Goal: Information Seeking & Learning: Learn about a topic

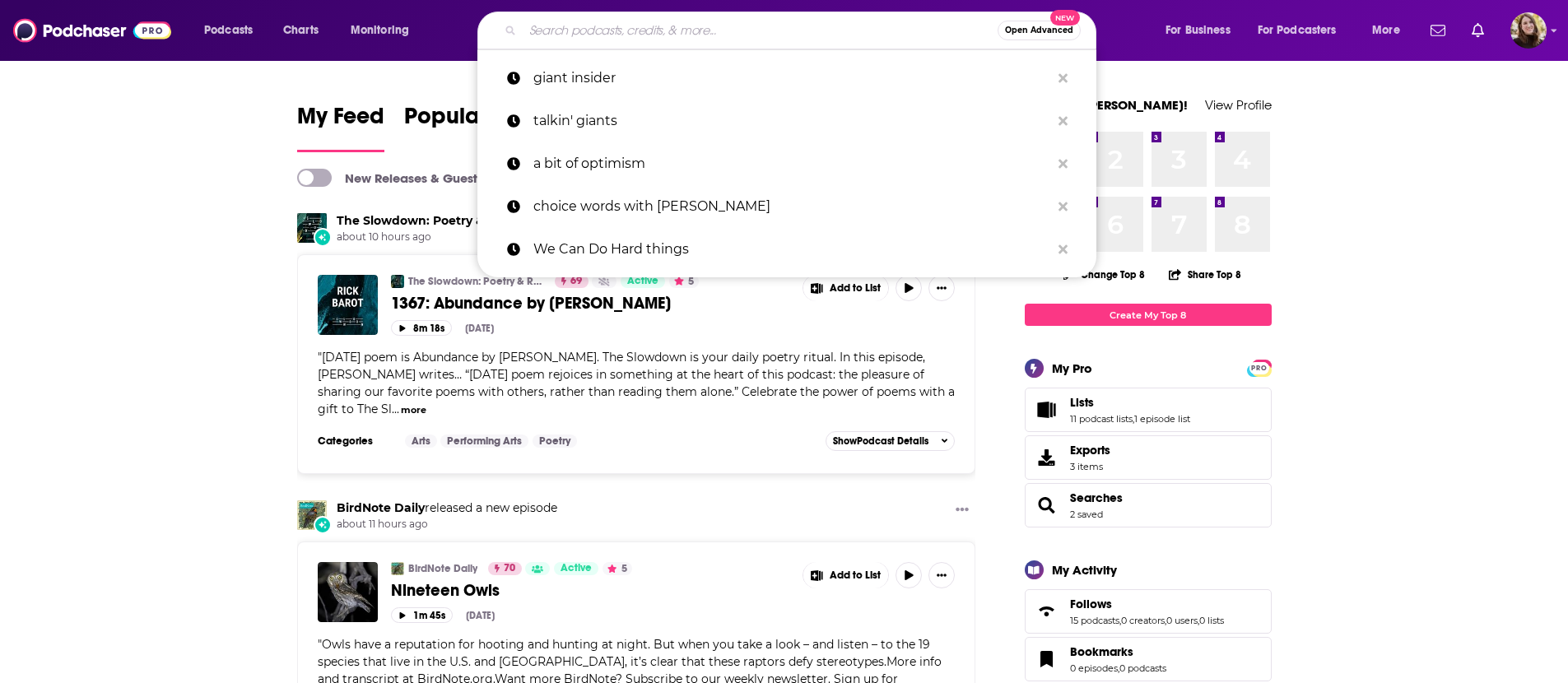
click at [735, 26] on input "Search podcasts, credits, & more..." at bounding box center [759, 31] width 475 height 26
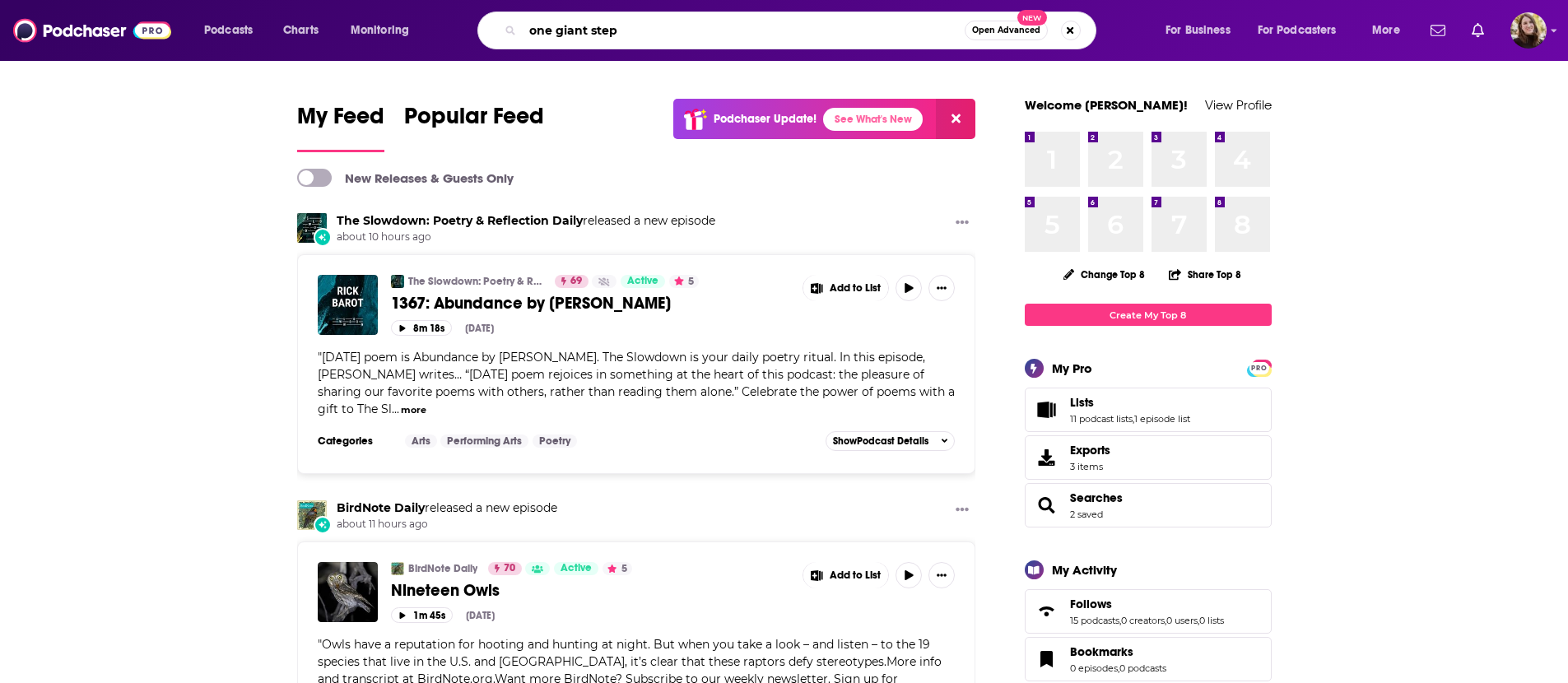
type input "one giant step"
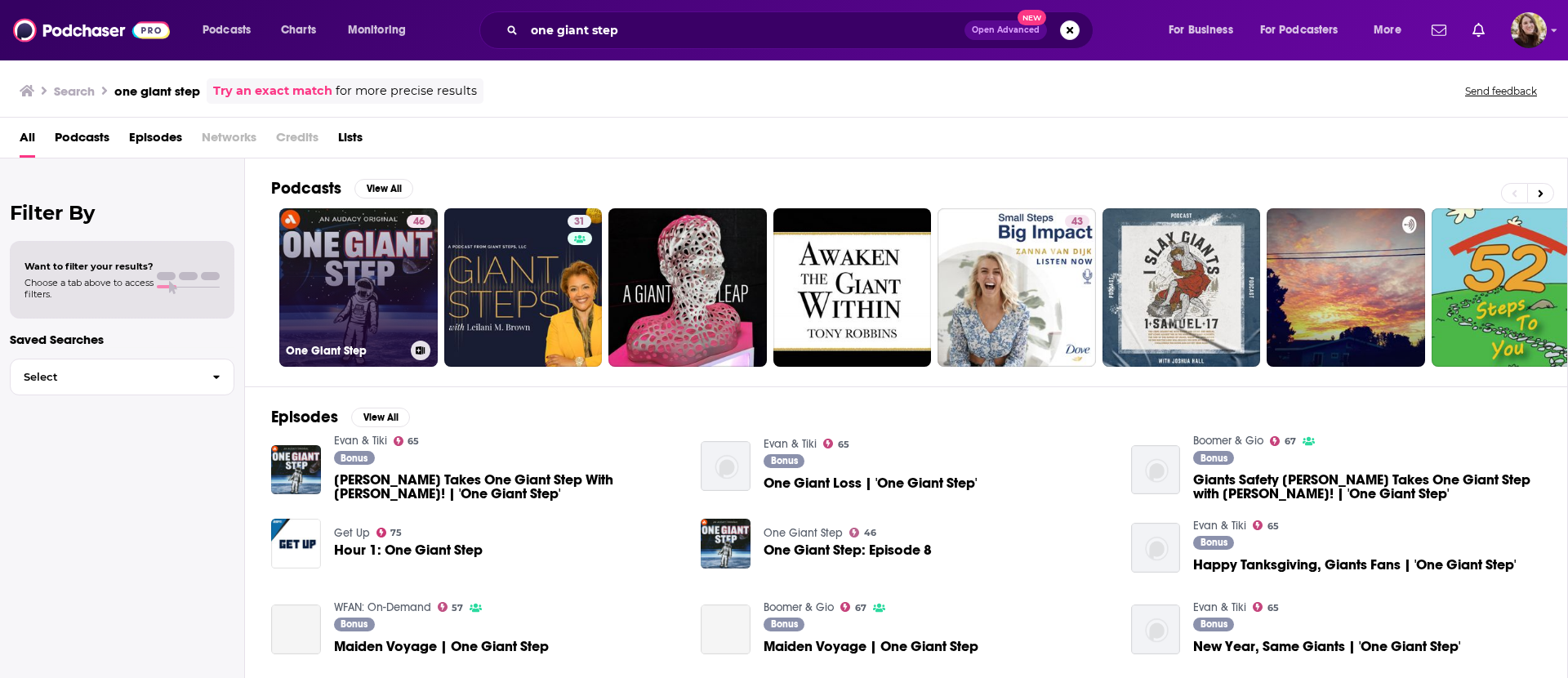
click at [372, 297] on link "46 One Giant Step" at bounding box center [358, 288] width 159 height 159
